Goal: Task Accomplishment & Management: Complete application form

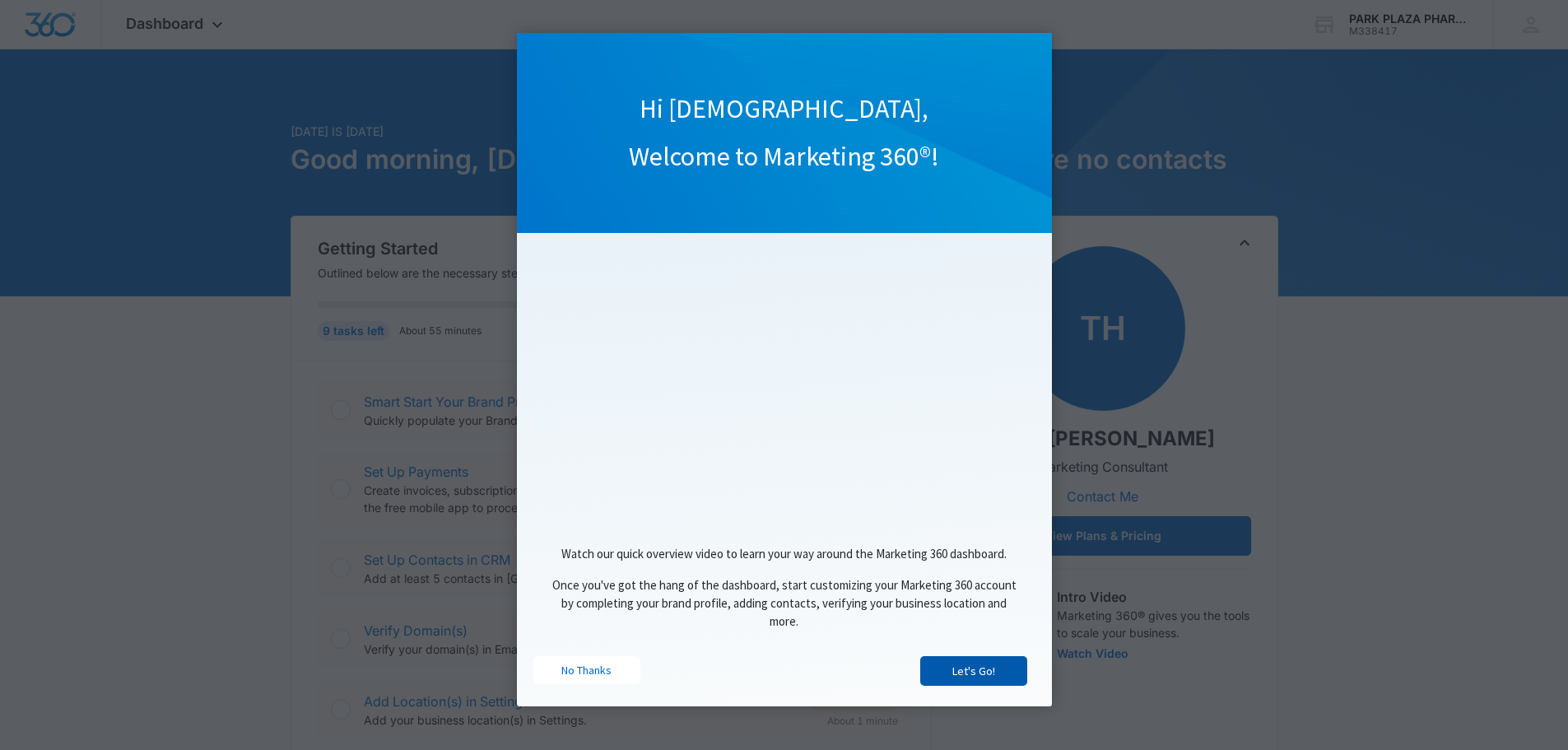
click at [969, 676] on link "Let's Go!" at bounding box center [974, 671] width 107 height 30
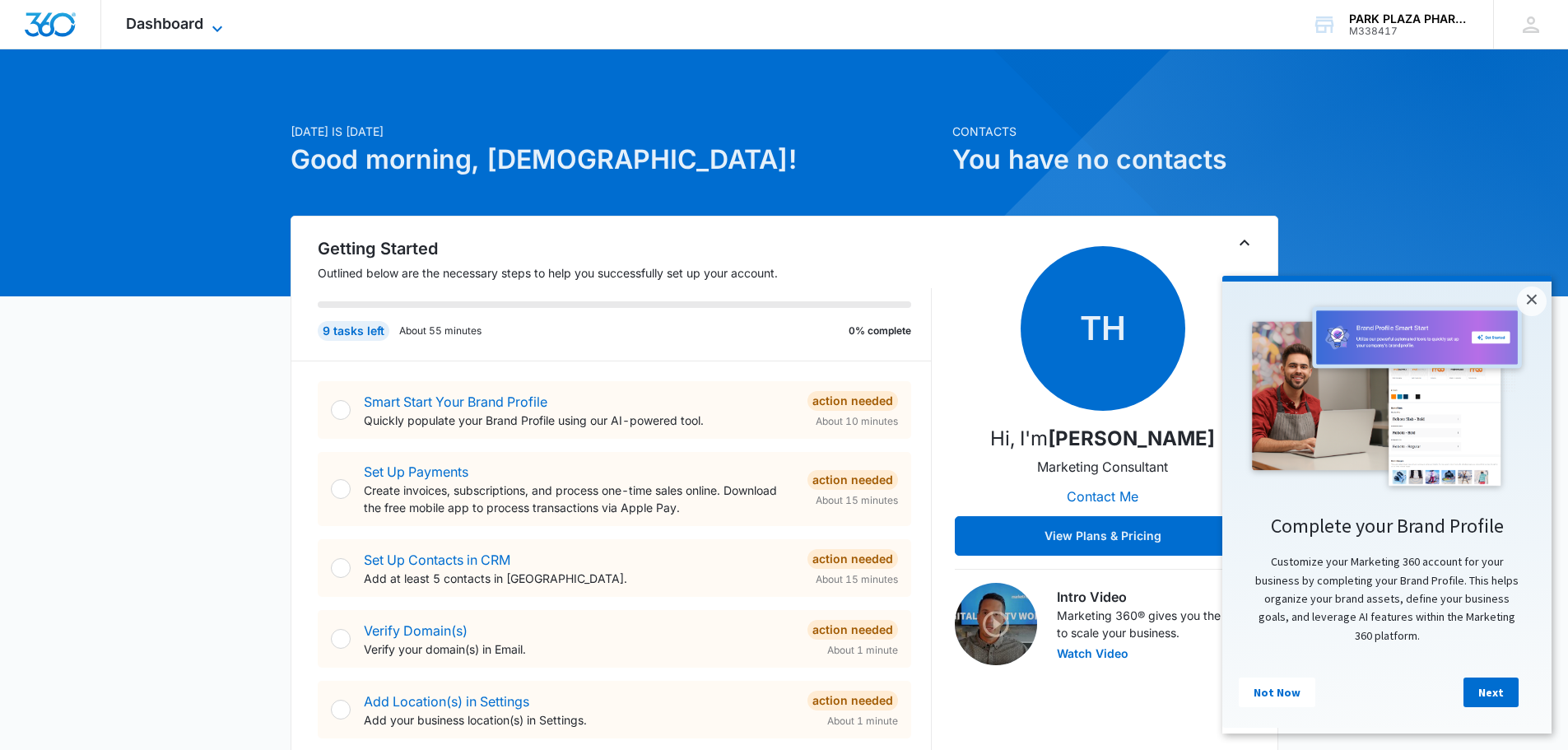
click at [208, 26] on icon at bounding box center [216, 28] width 20 height 20
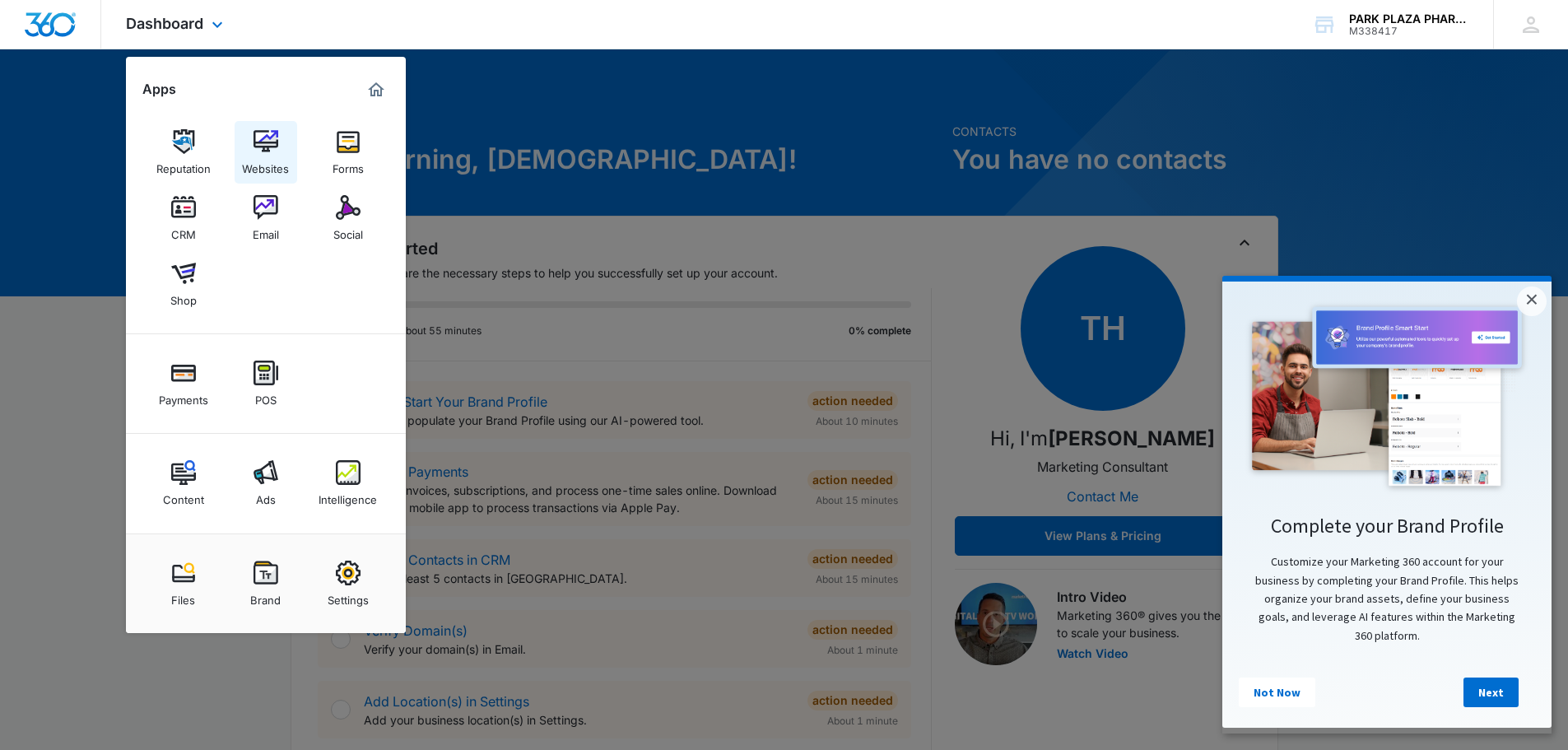
click at [272, 149] on img at bounding box center [266, 141] width 25 height 25
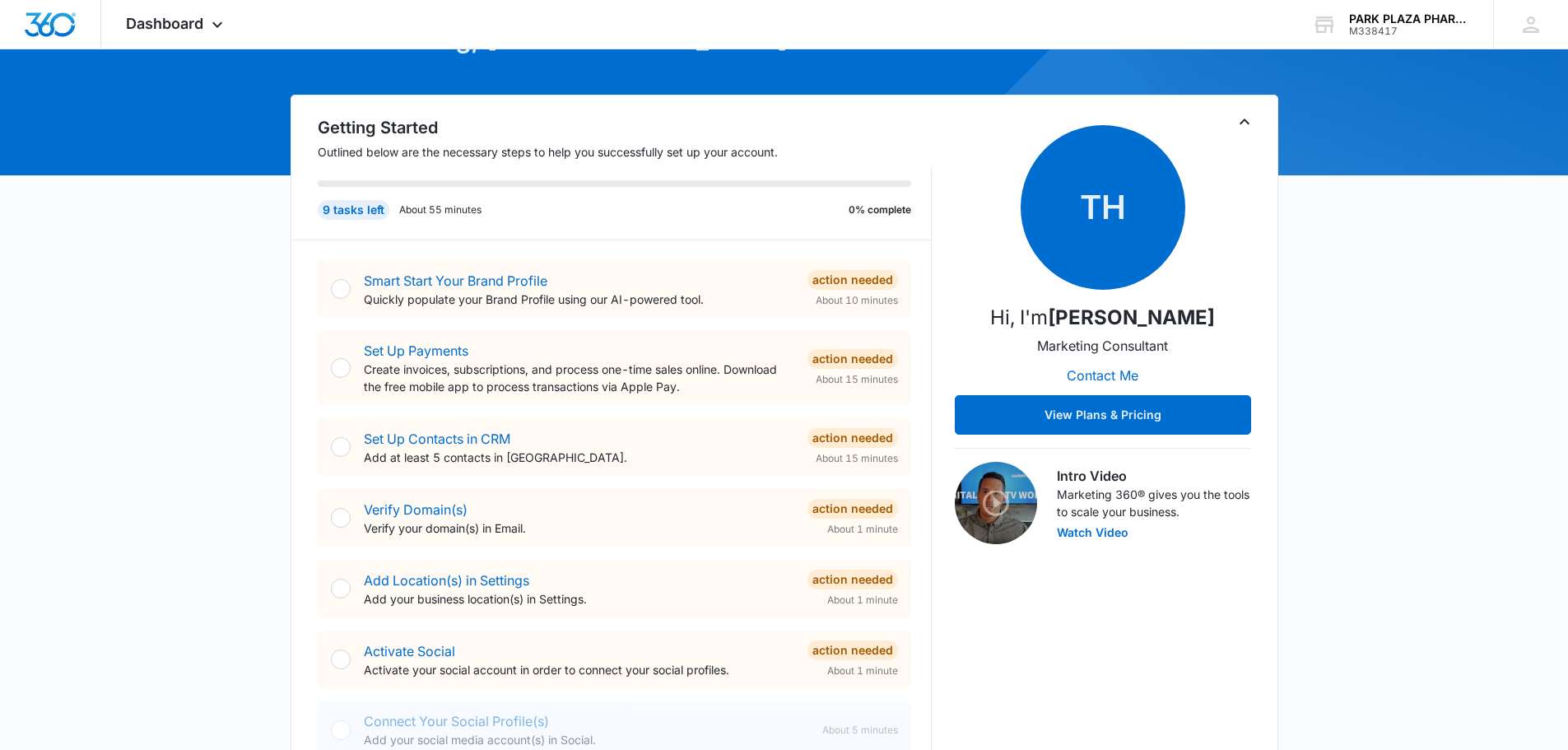
scroll to position [82, 0]
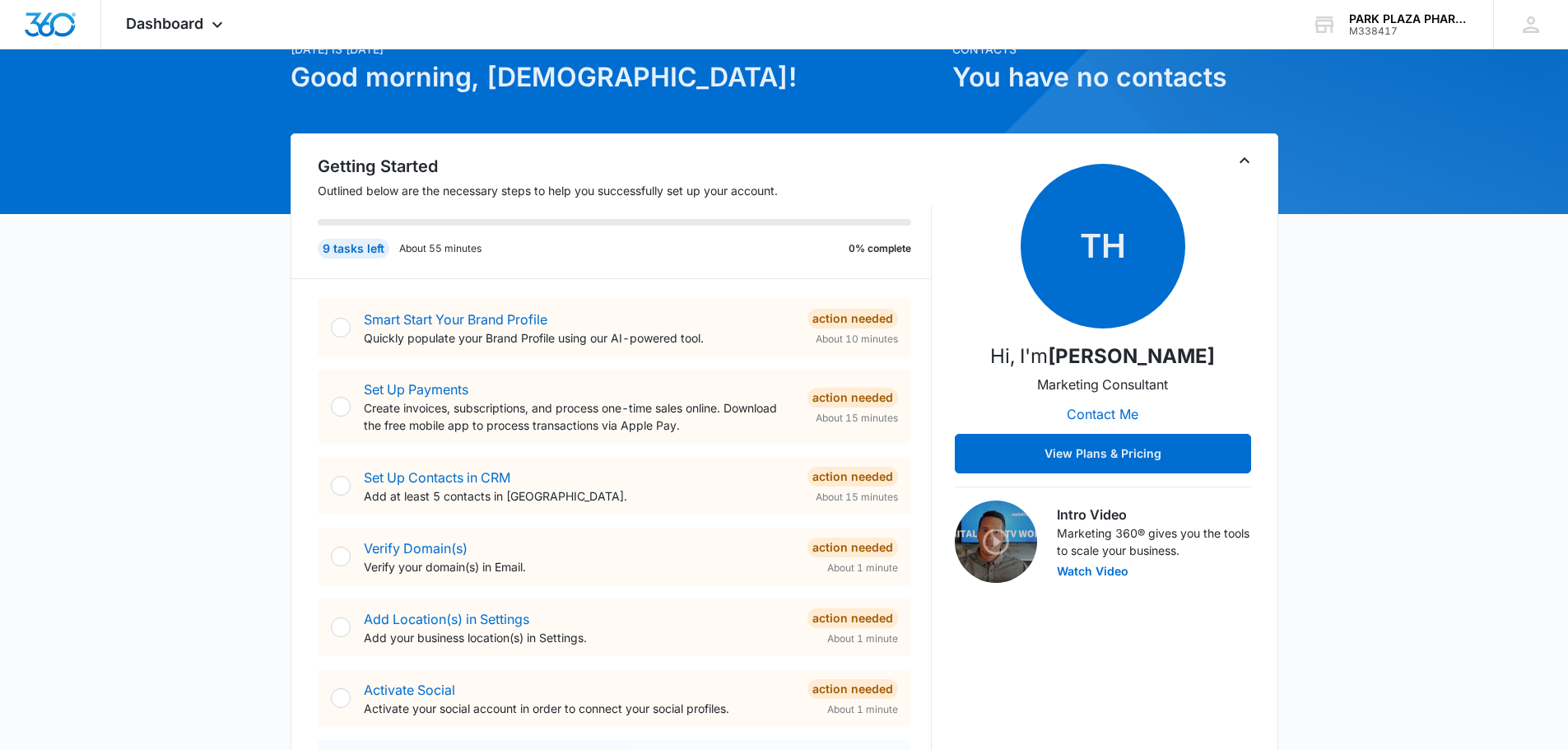
click at [344, 324] on div at bounding box center [340, 327] width 20 height 20
click at [338, 324] on div at bounding box center [340, 327] width 20 height 20
click at [431, 316] on link "Smart Start Your Brand Profile" at bounding box center [455, 319] width 183 height 16
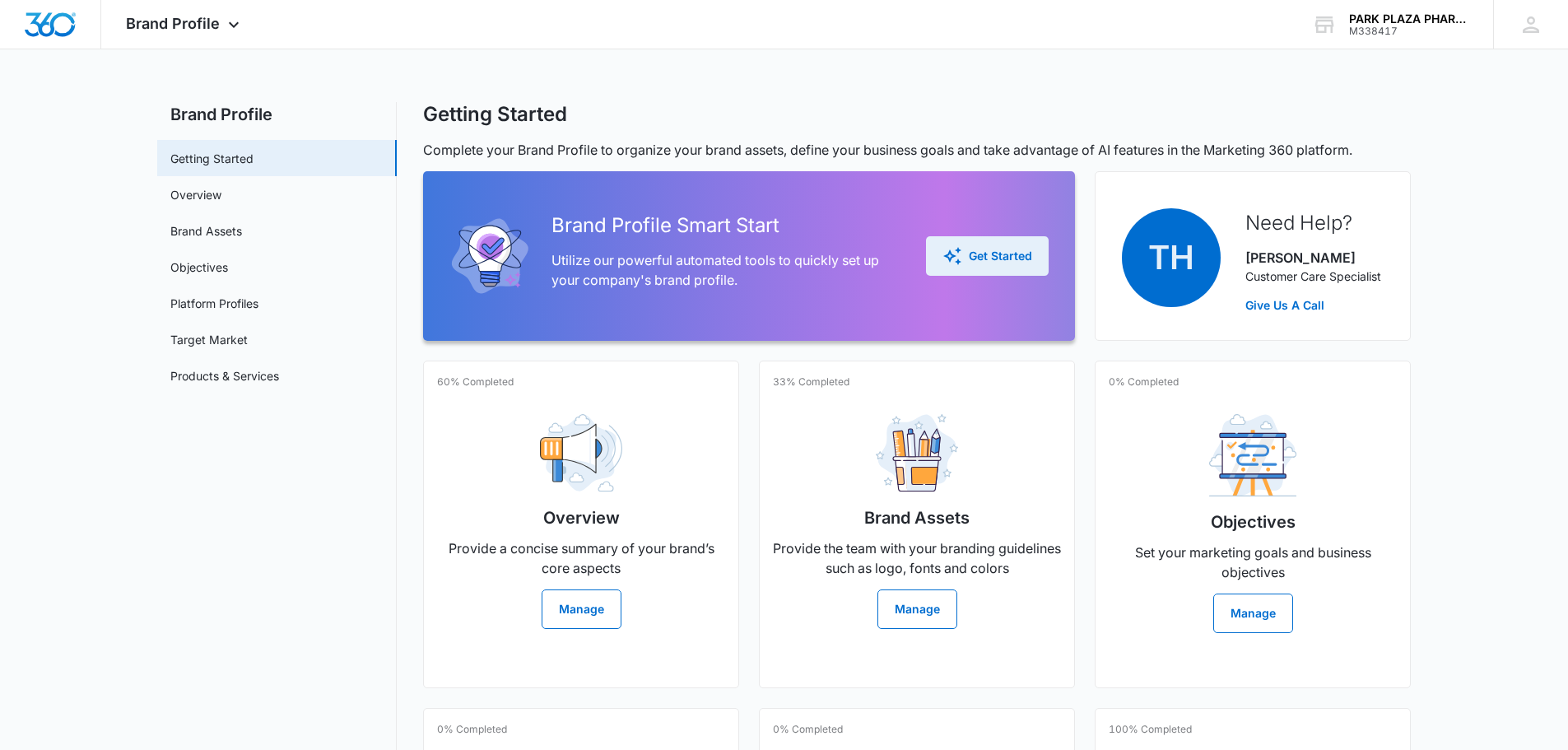
click at [995, 257] on div "Get Started" at bounding box center [987, 256] width 90 height 20
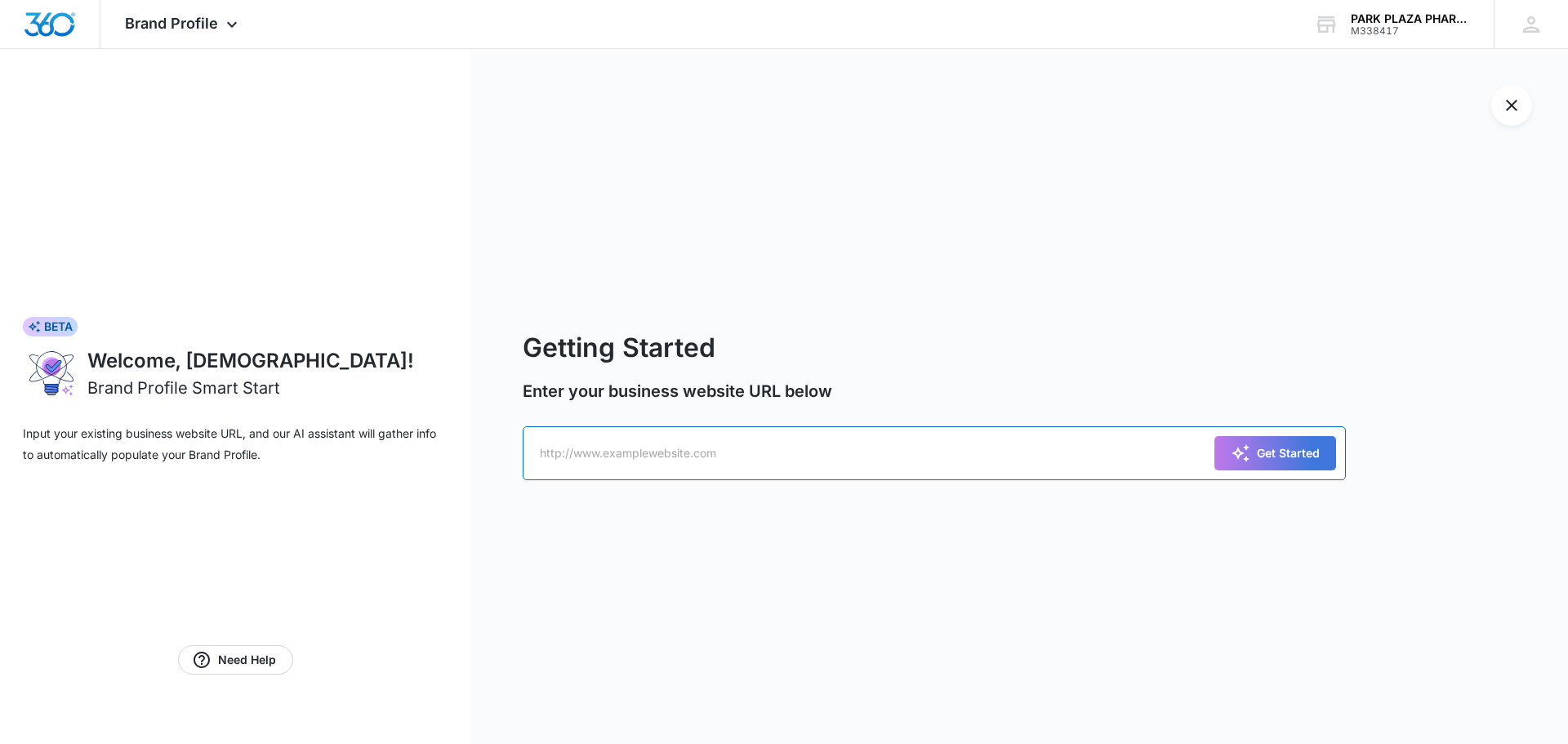
click at [704, 458] on input "text" at bounding box center [934, 453] width 823 height 54
type input "www.parkplazapharmacyny.com"
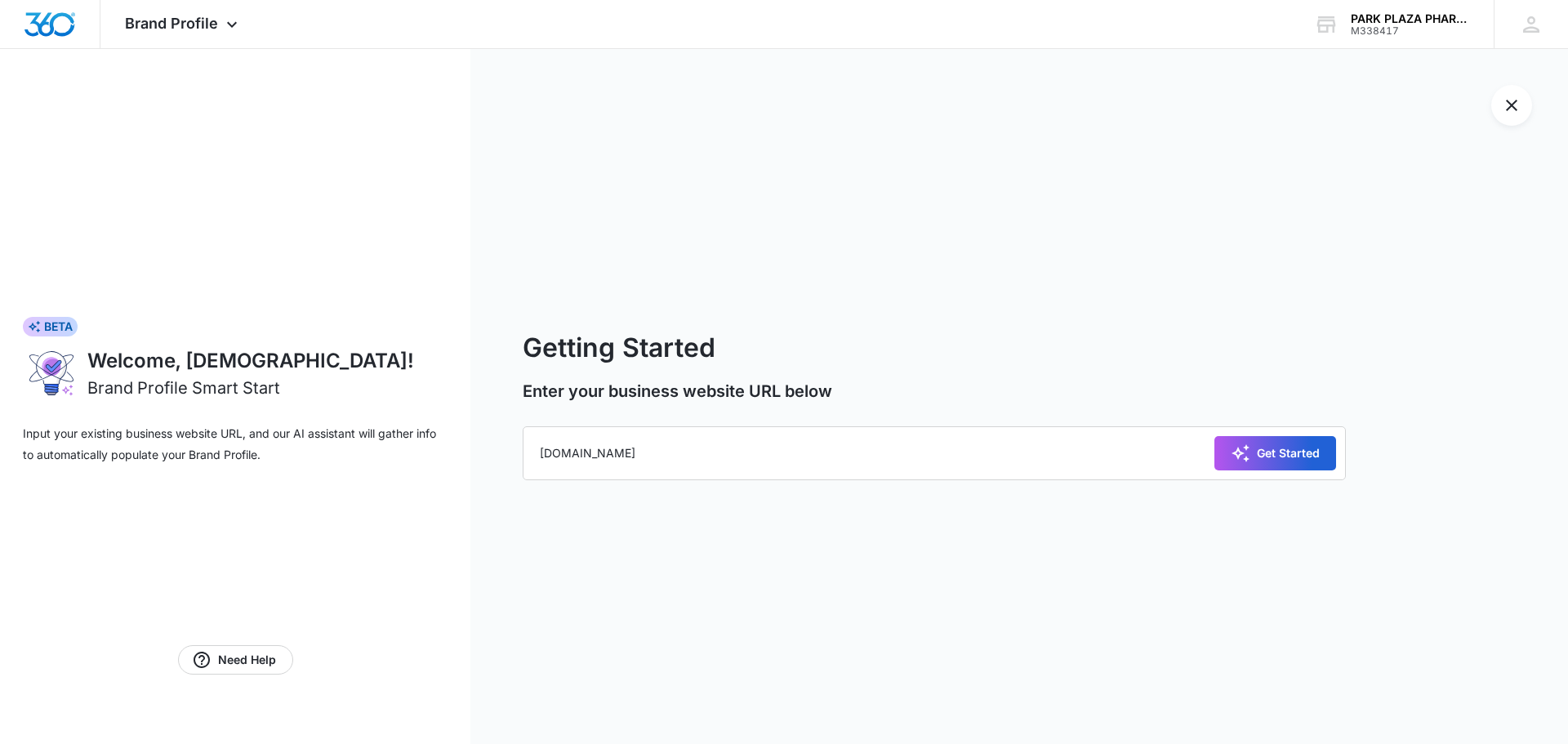
click at [1272, 444] on div "Get Started" at bounding box center [1276, 452] width 89 height 19
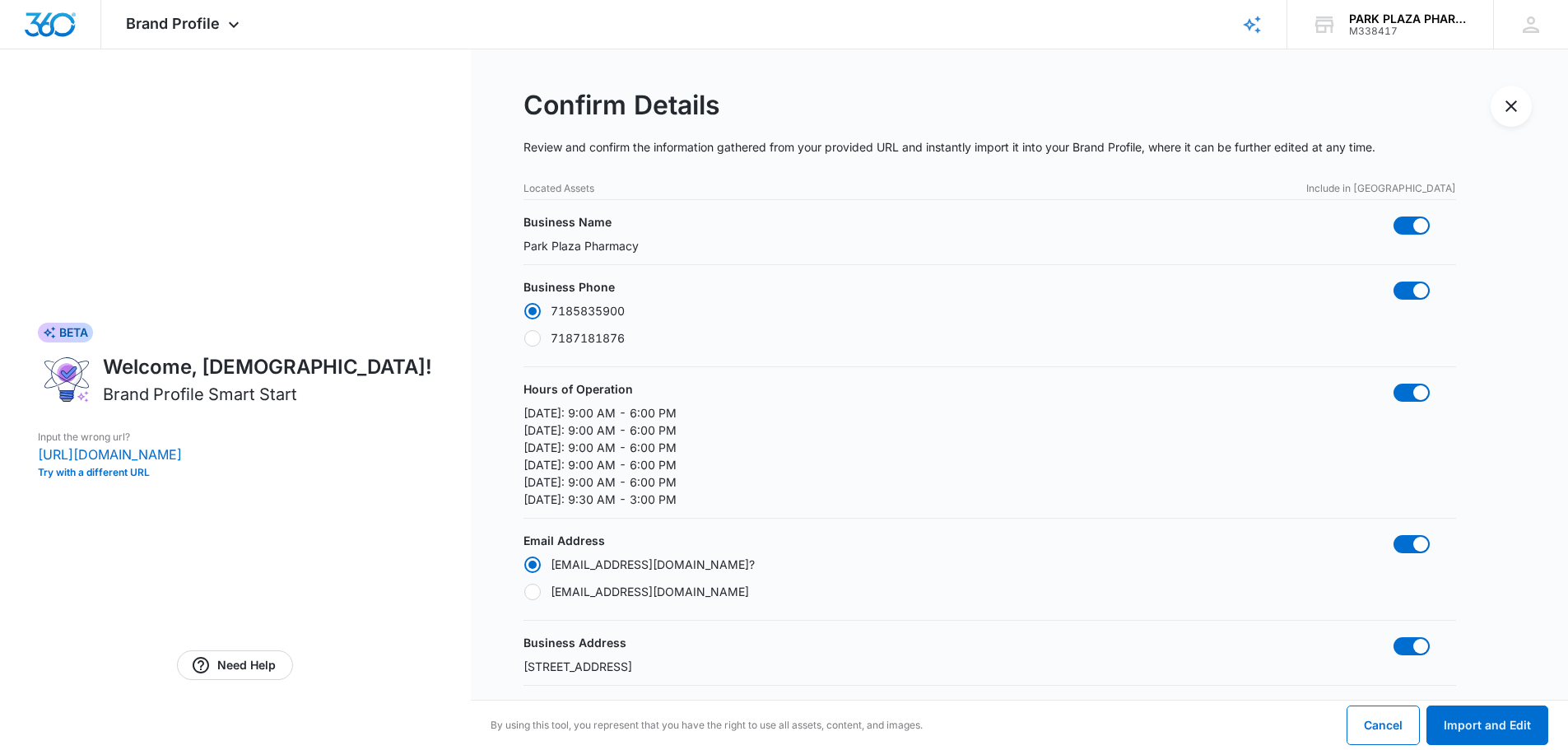
click at [531, 589] on div at bounding box center [531, 591] width 16 height 16
click at [524, 591] on input "Parkplazapharmacy1@gmail.com" at bounding box center [523, 591] width 1 height 1
radio input "false"
radio input "true"
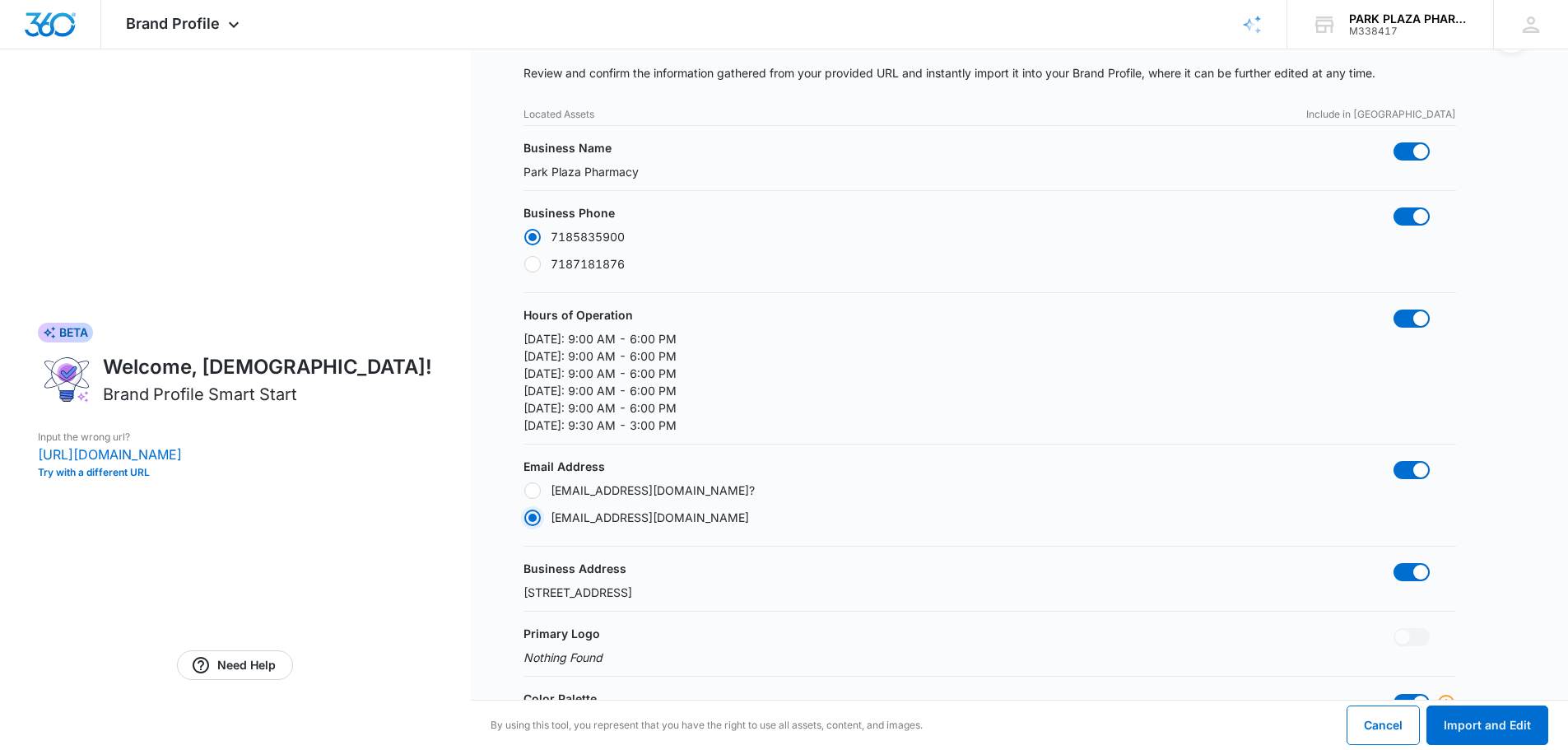
scroll to position [247, 0]
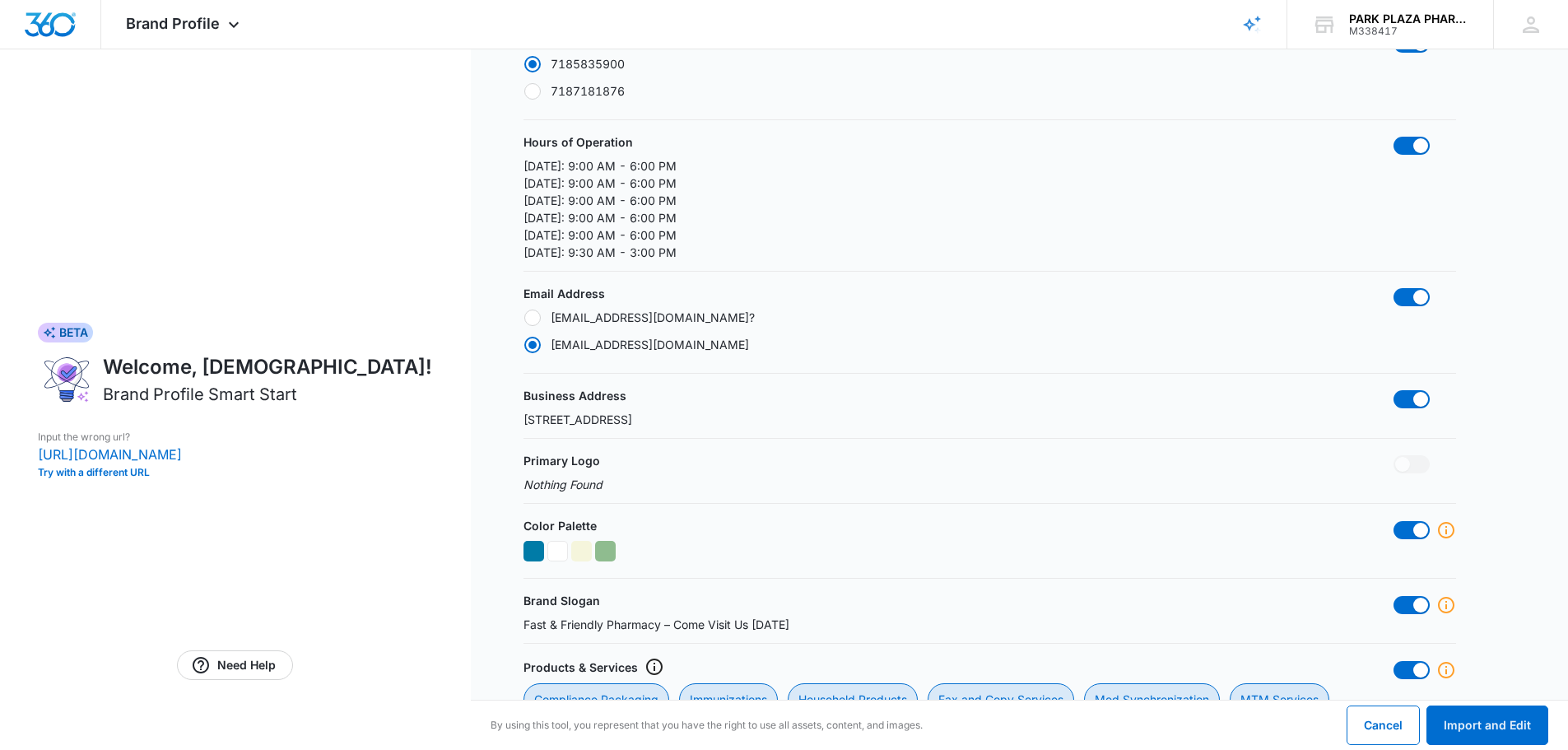
click at [558, 464] on p "Primary Logo" at bounding box center [561, 460] width 76 height 17
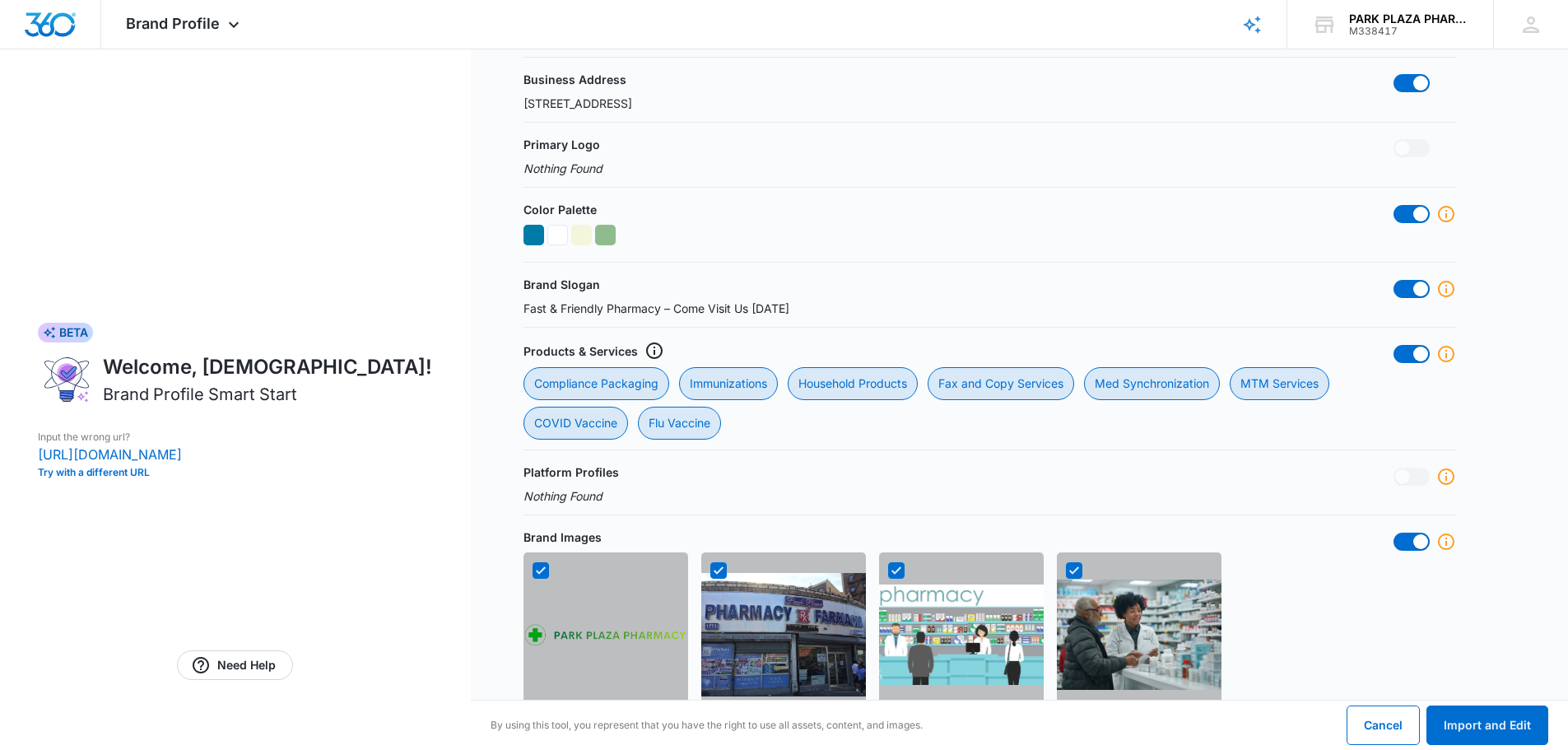
scroll to position [658, 0]
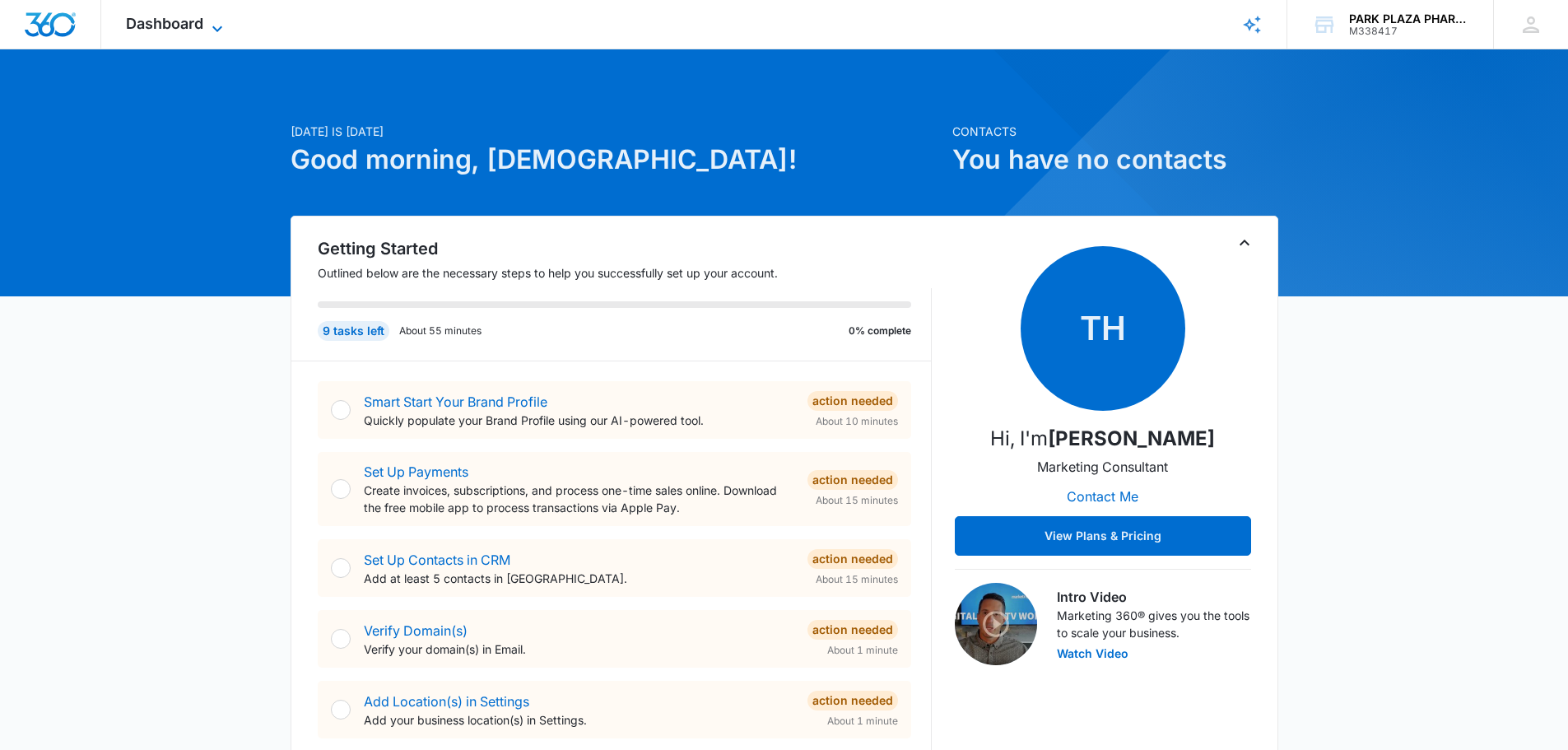
click at [191, 21] on span "Dashboard" at bounding box center [164, 23] width 77 height 17
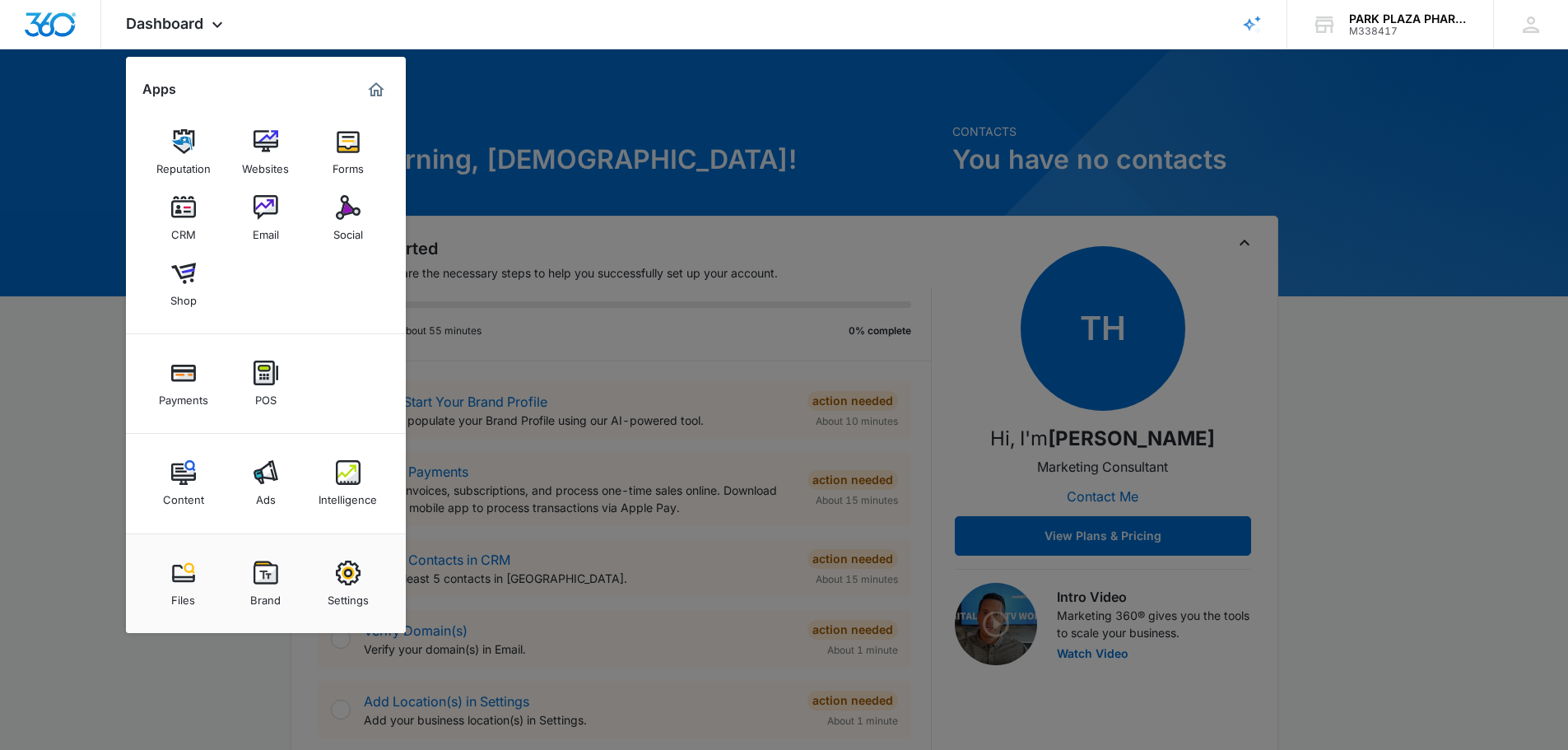
click at [1344, 411] on div at bounding box center [784, 375] width 1568 height 750
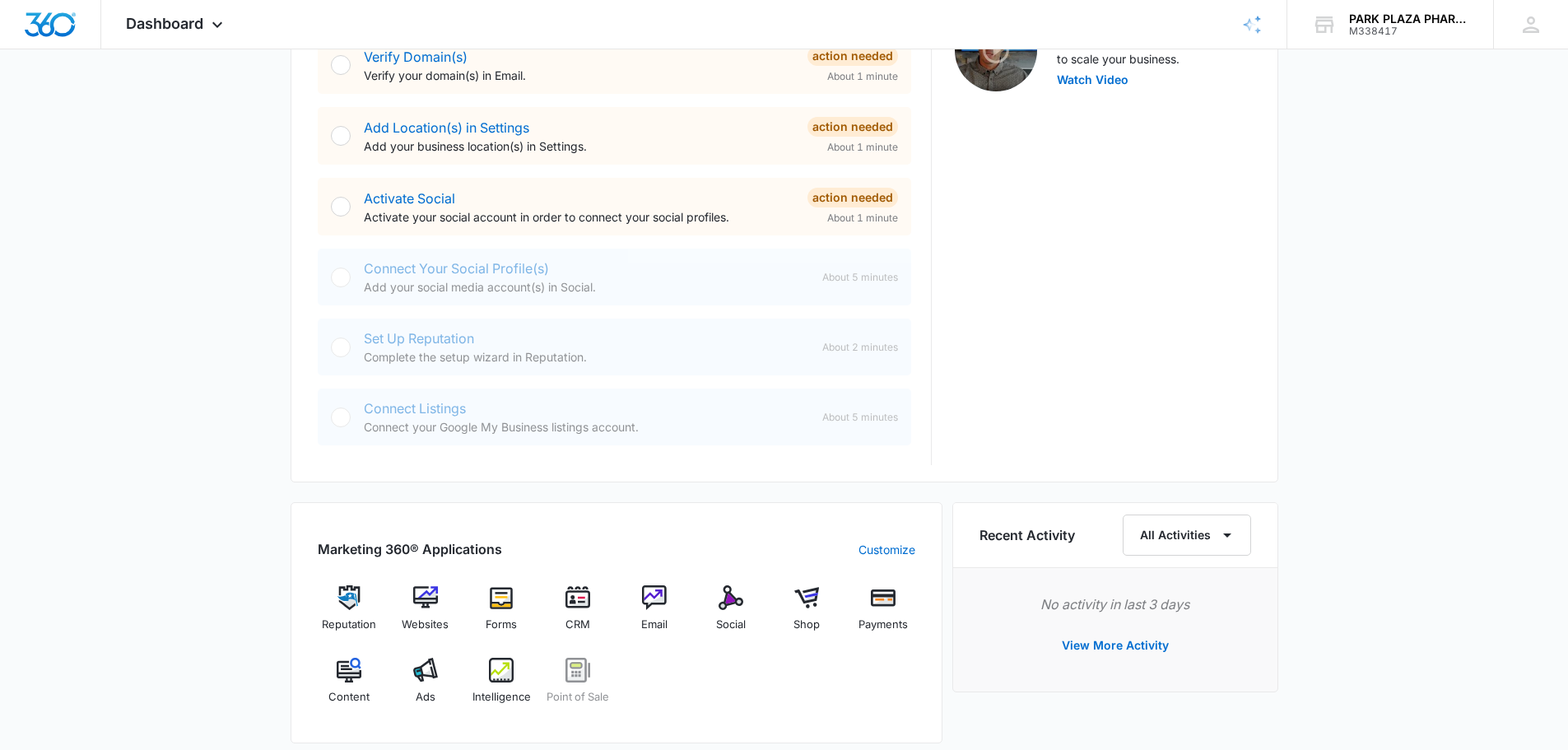
scroll to position [494, 0]
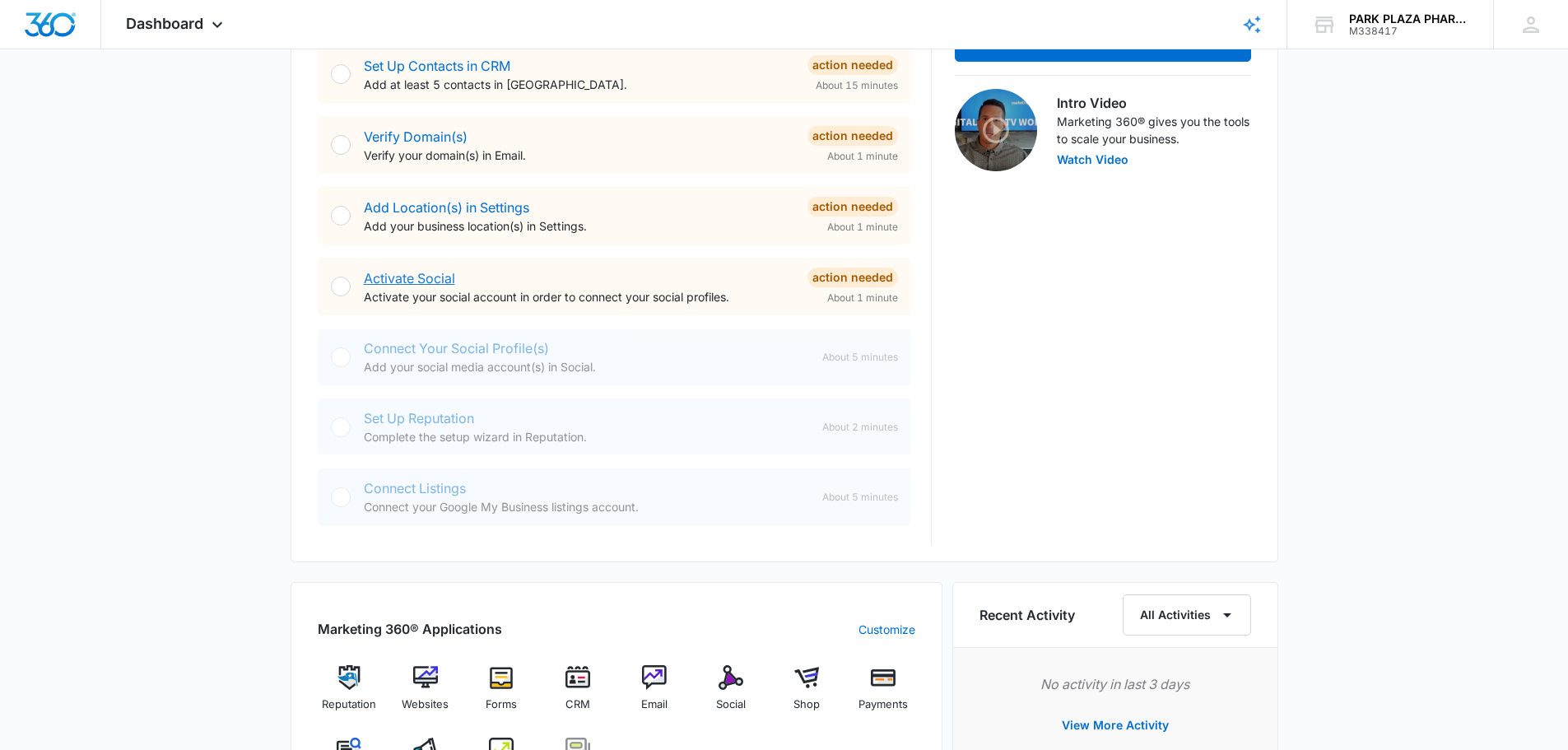
click at [418, 278] on link "Activate Social" at bounding box center [409, 278] width 92 height 16
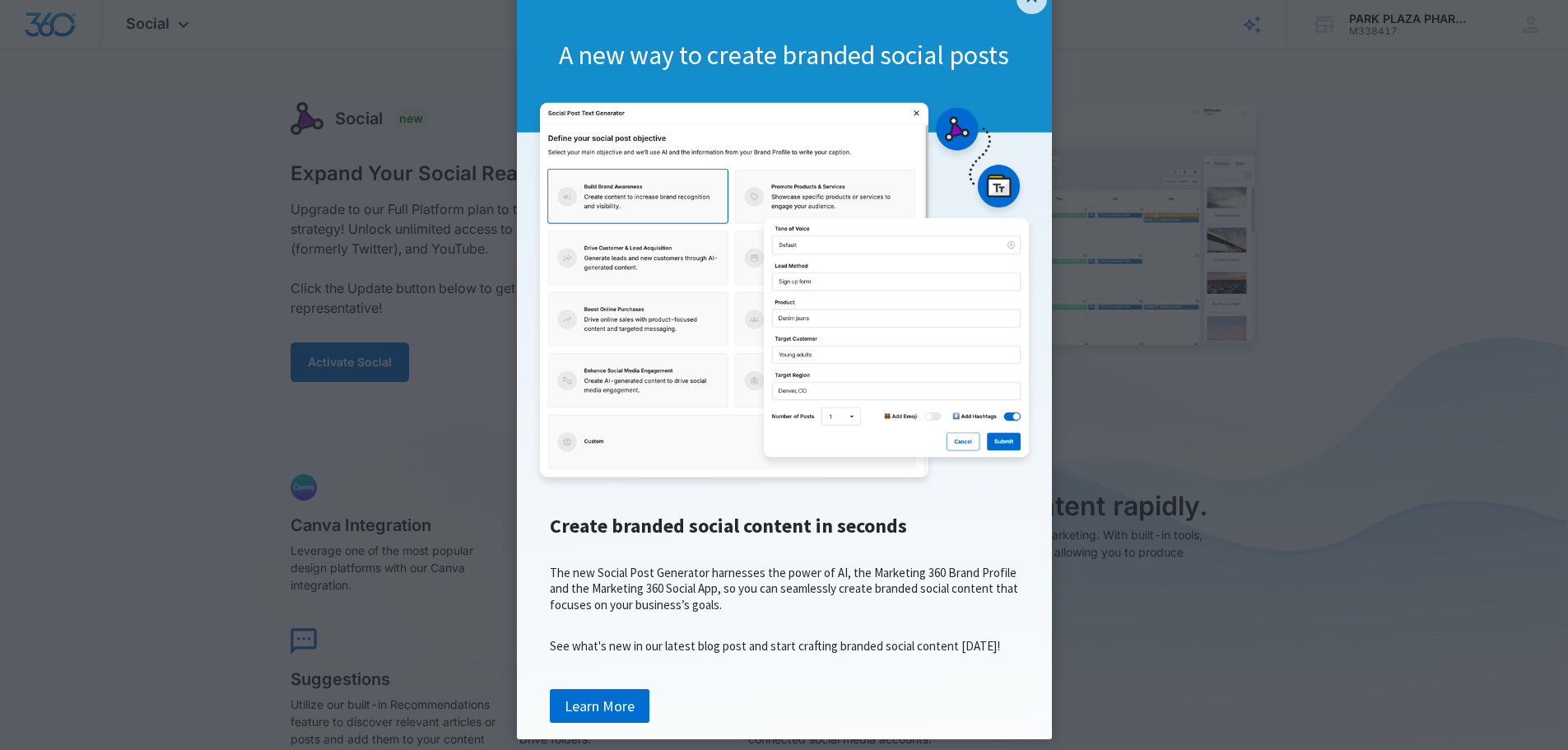
scroll to position [120, 0]
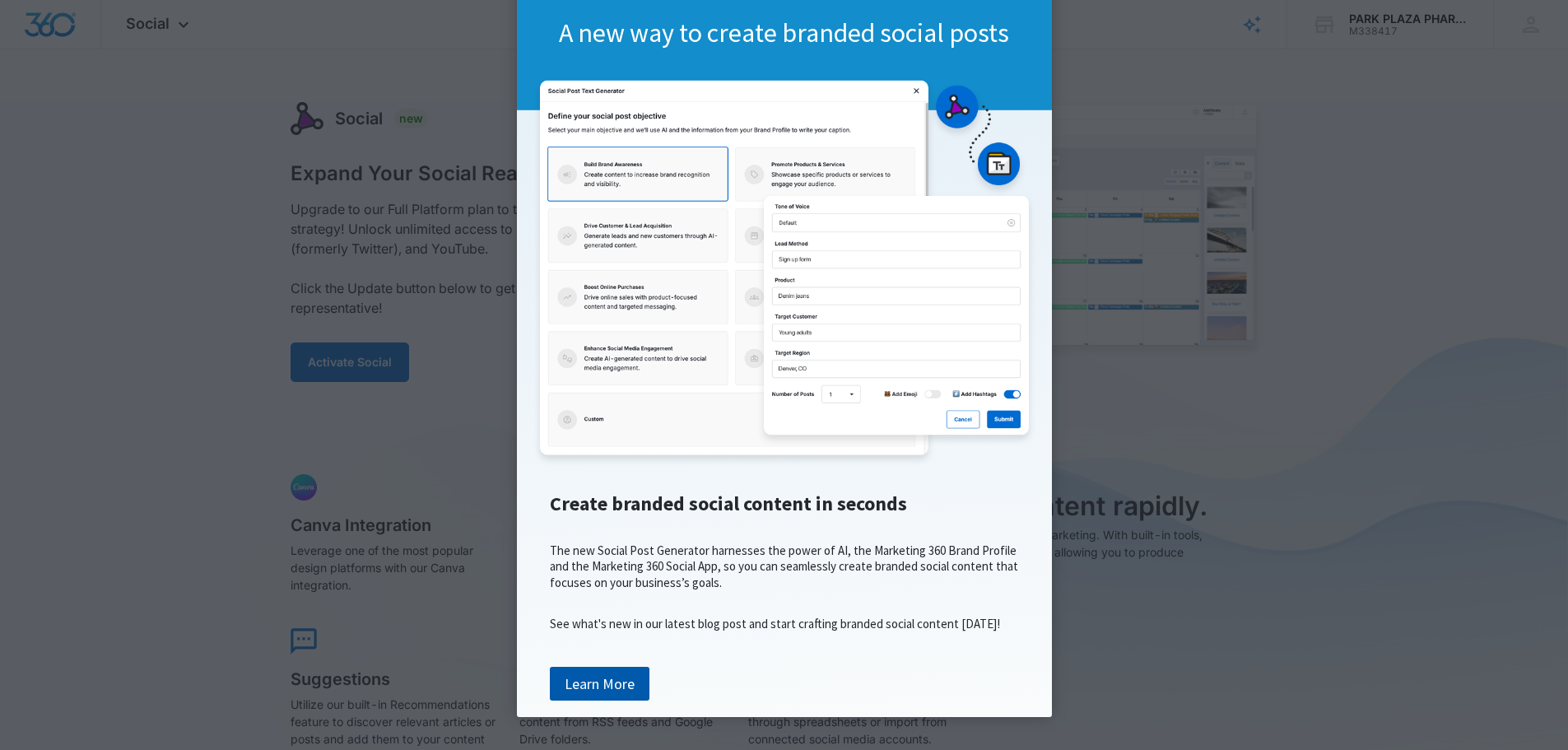
click at [614, 688] on link "Learn More" at bounding box center [599, 684] width 99 height 35
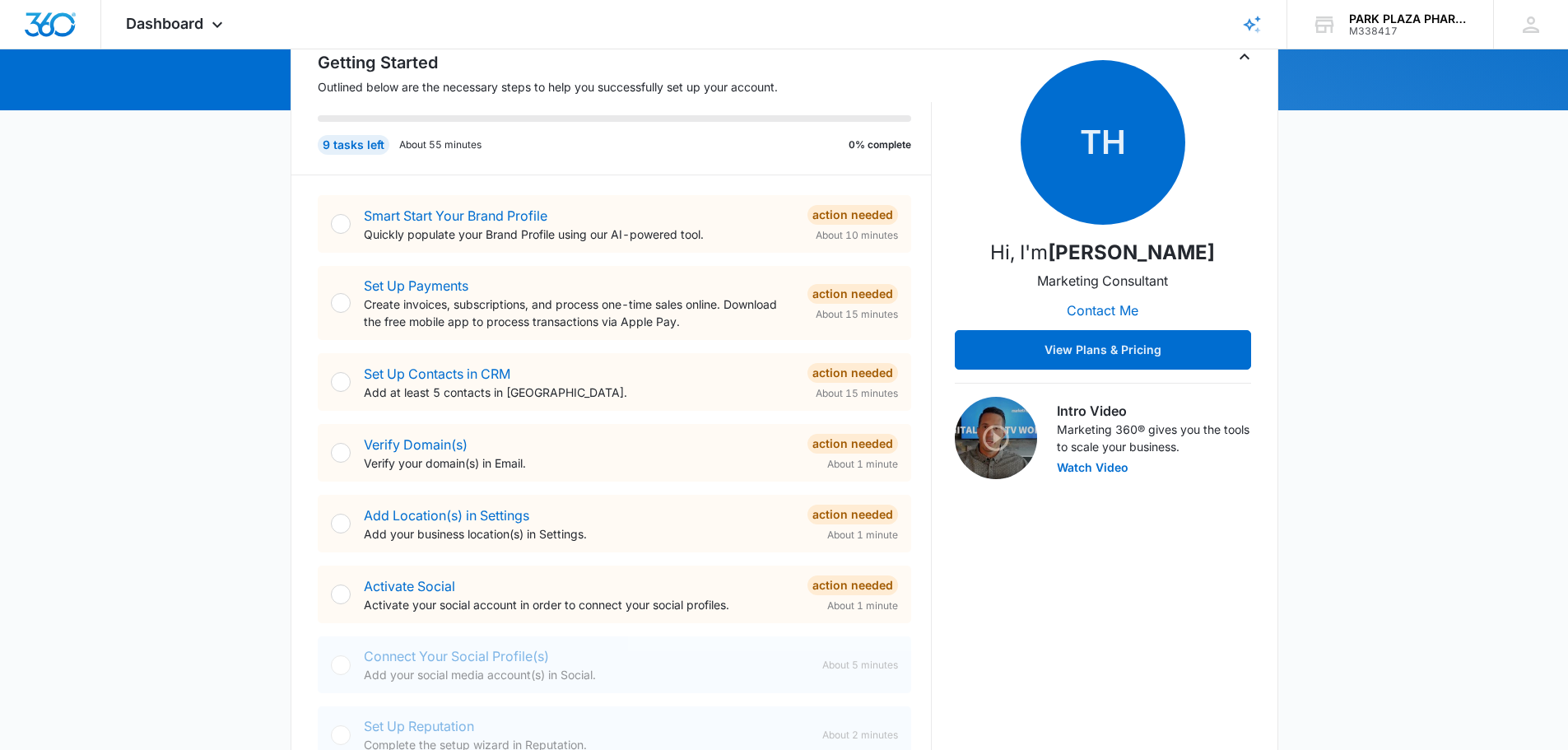
scroll to position [494, 0]
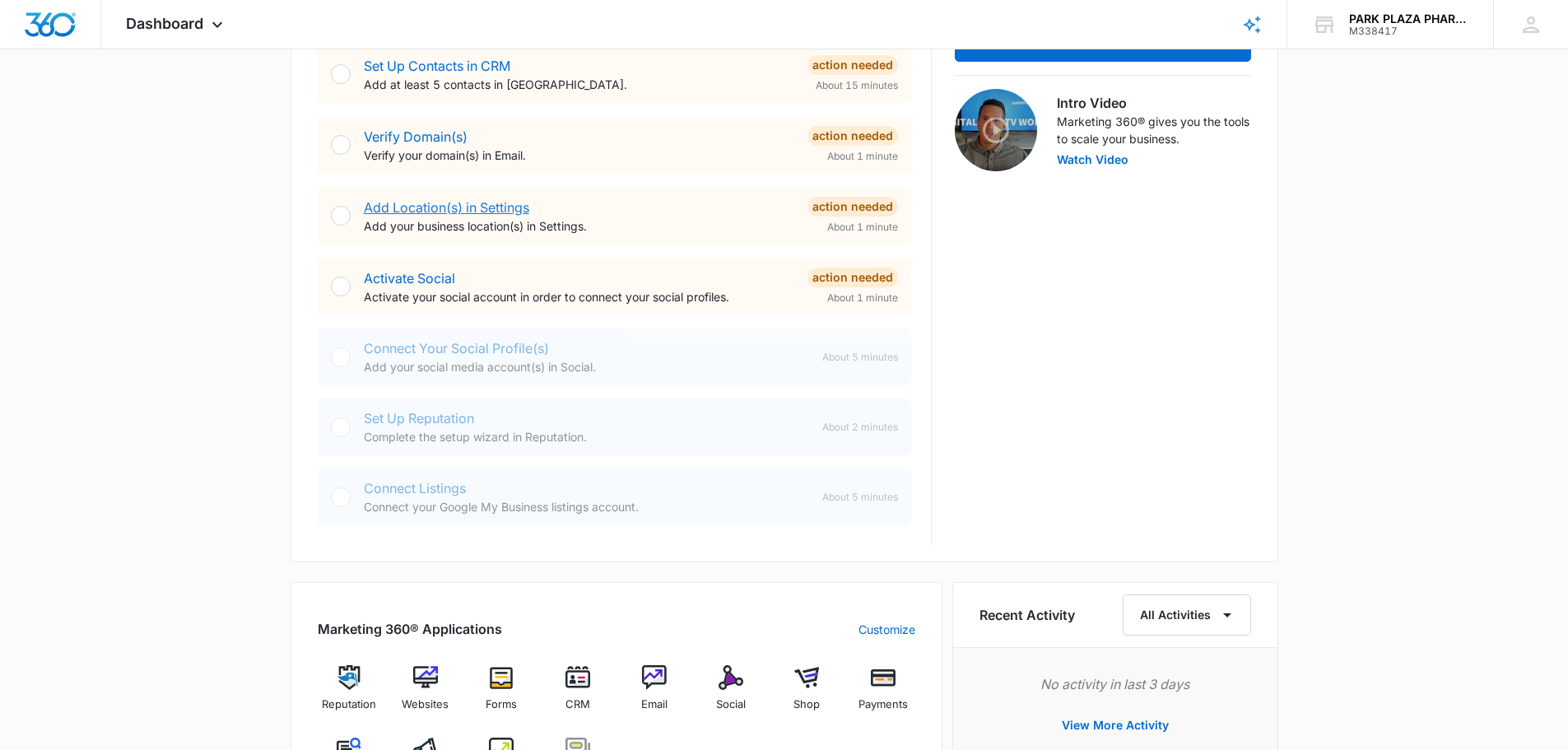
click at [471, 210] on link "Add Location(s) in Settings" at bounding box center [446, 207] width 166 height 16
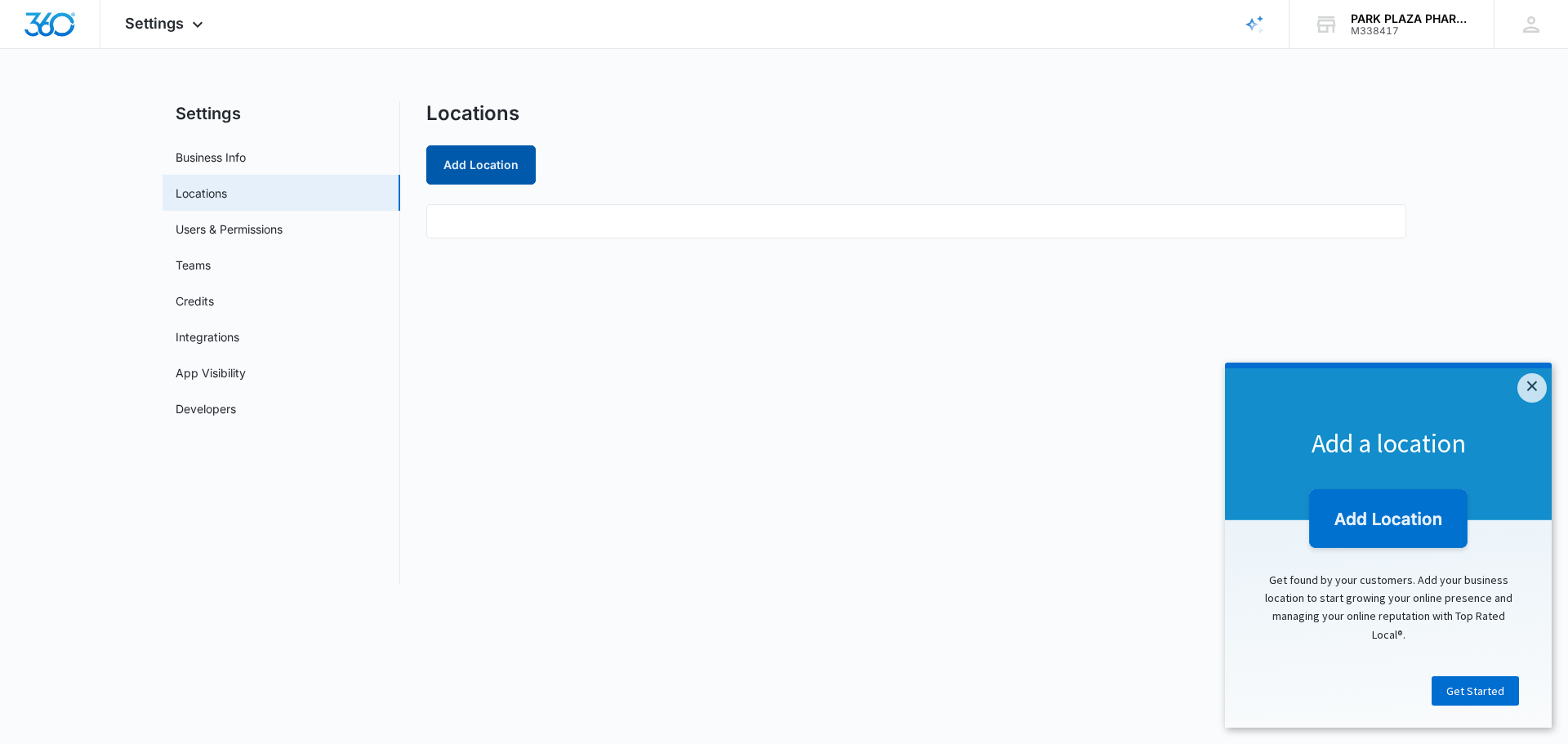
click at [481, 159] on button "Add Location" at bounding box center [481, 165] width 110 height 40
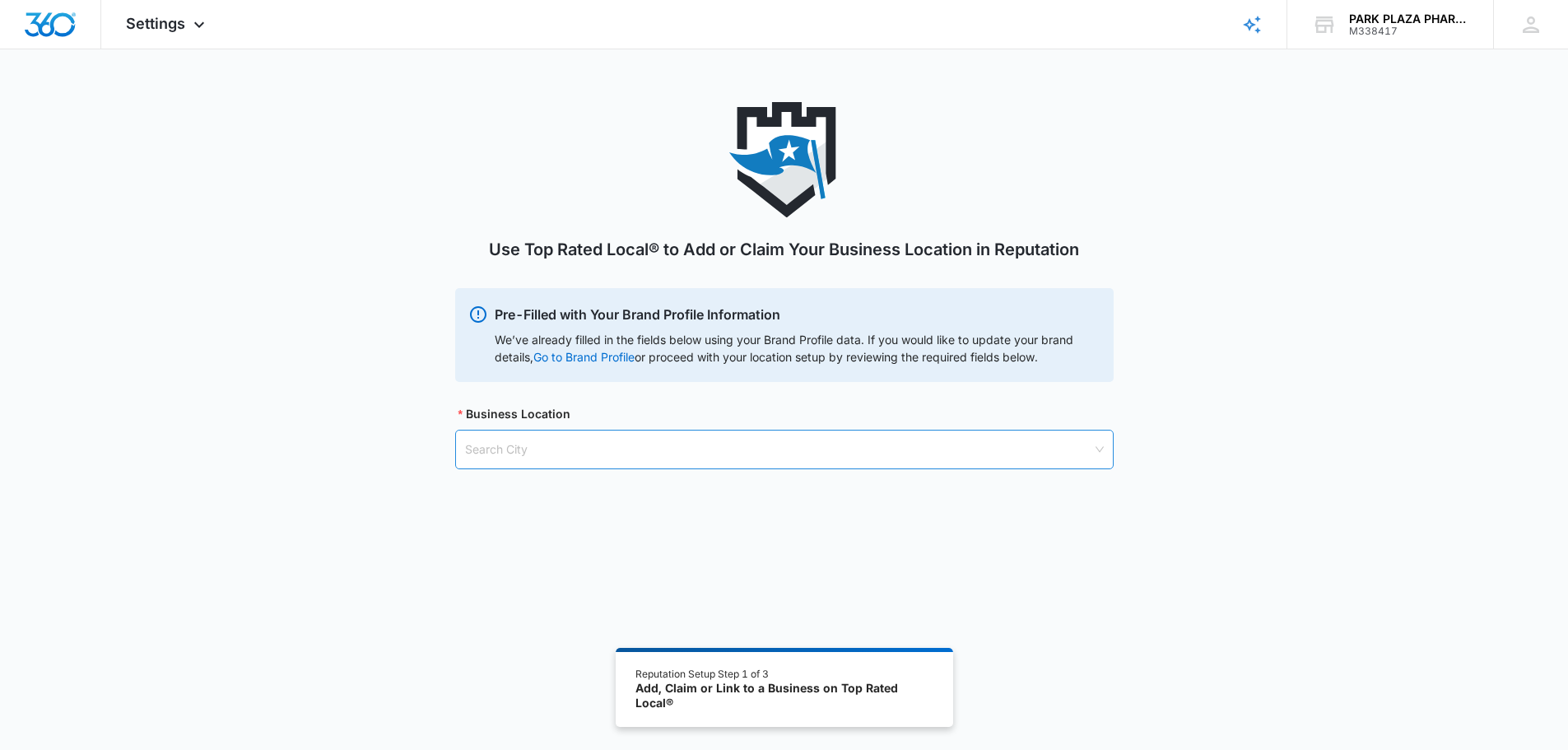
click at [566, 448] on input "search" at bounding box center [778, 449] width 627 height 38
type input "[STREET_ADDRESS]"
click at [0, 0] on link "Go to Brand Profile" at bounding box center [0, 0] width 0 height 0
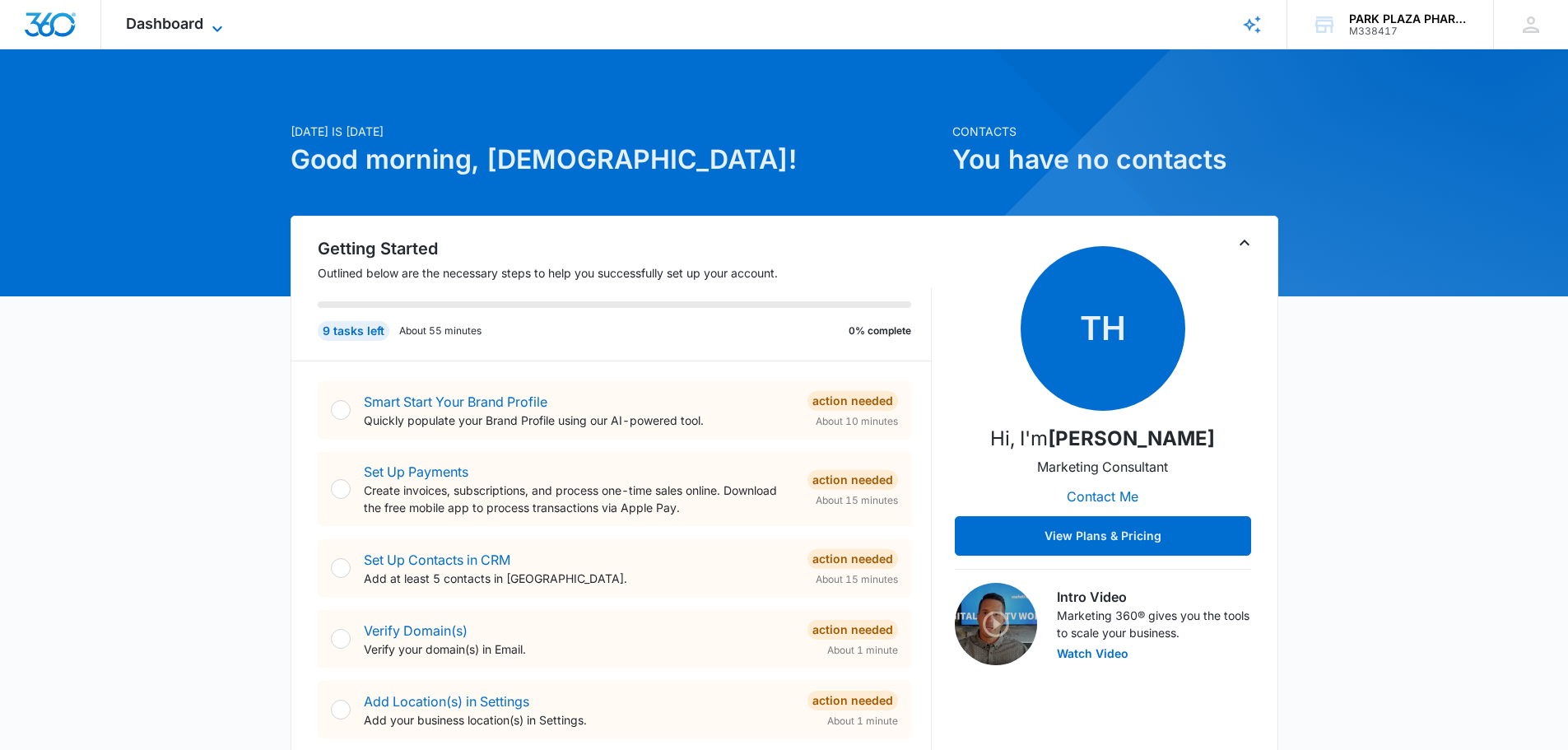
click at [224, 31] on icon at bounding box center [216, 28] width 20 height 20
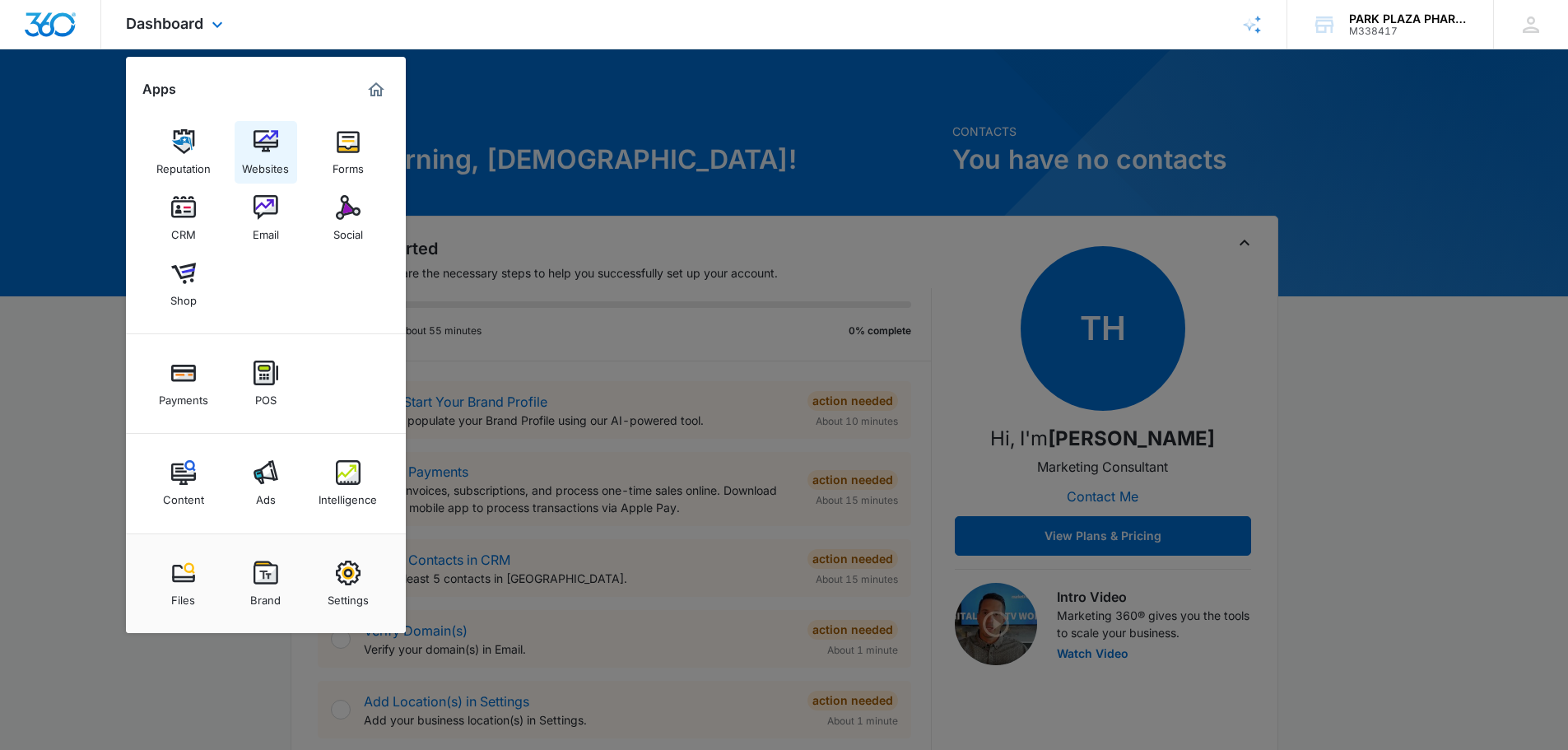
click at [264, 148] on img at bounding box center [266, 141] width 25 height 25
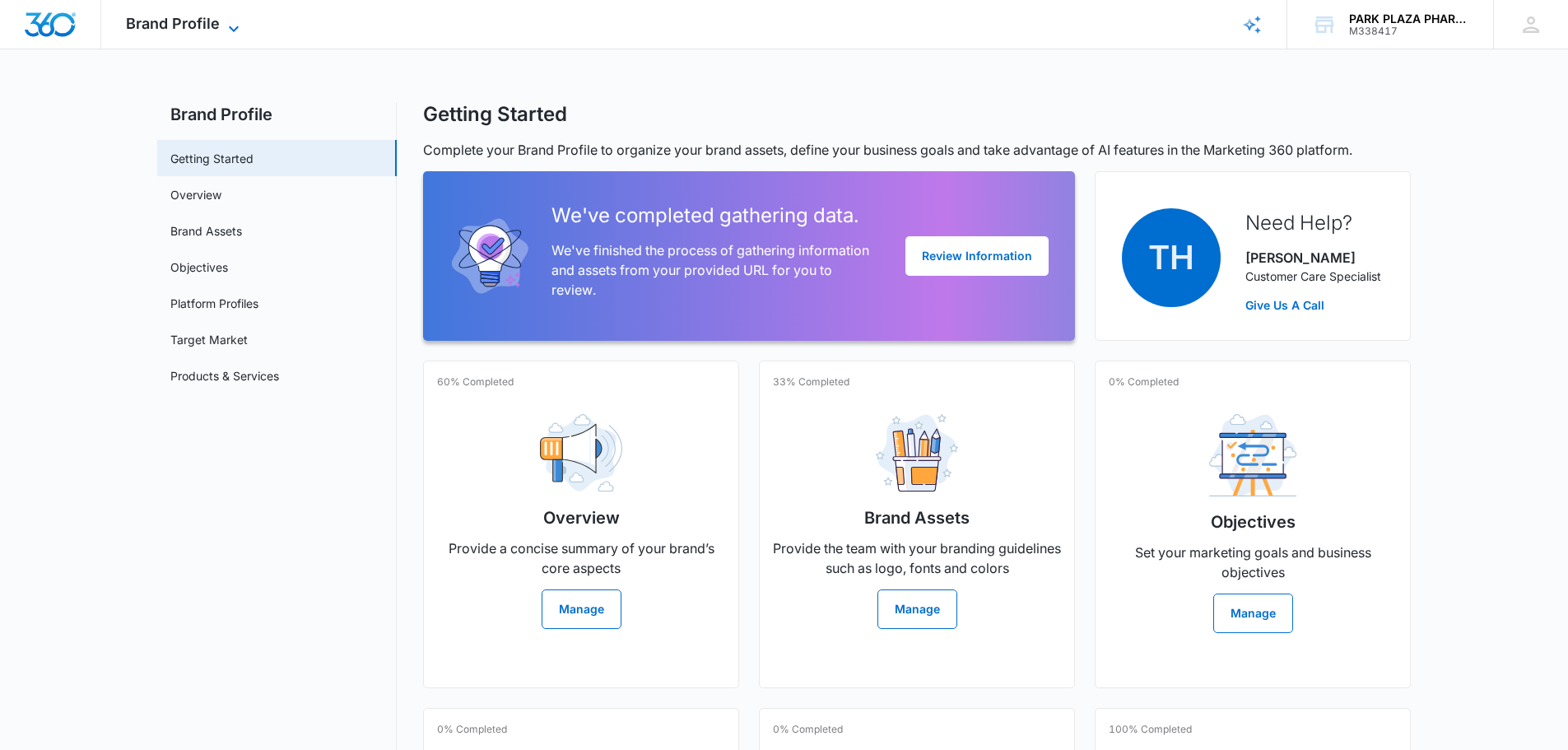
click at [233, 23] on icon at bounding box center [233, 28] width 20 height 20
